Goal: Check status: Check status

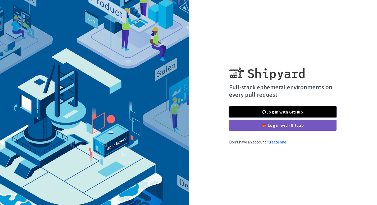
click at [254, 112] on link "Log in with GitHub" at bounding box center [282, 111] width 107 height 11
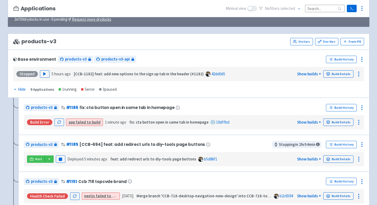
scroll to position [45, 0]
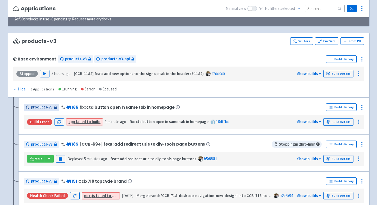
click at [42, 106] on span "products-v3" at bounding box center [42, 107] width 22 height 6
click at [84, 122] on link "app failed to build" at bounding box center [85, 121] width 32 height 5
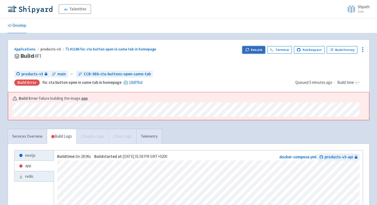
click at [249, 48] on icon "button" at bounding box center [248, 48] width 1 height 1
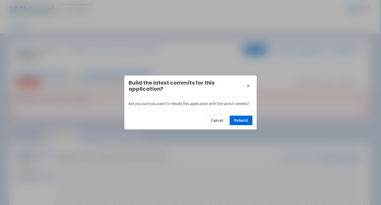
click at [248, 86] on icon at bounding box center [248, 86] width 4 height 4
